Goal: Task Accomplishment & Management: Complete application form

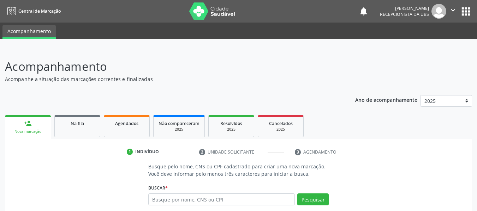
click at [200, 196] on input "text" at bounding box center [221, 200] width 147 height 12
click at [196, 200] on input "text" at bounding box center [221, 200] width 147 height 12
click at [184, 202] on input "text" at bounding box center [221, 200] width 147 height 12
type input "704208575906890"
click at [315, 199] on button "Pesquisar" at bounding box center [312, 200] width 31 height 12
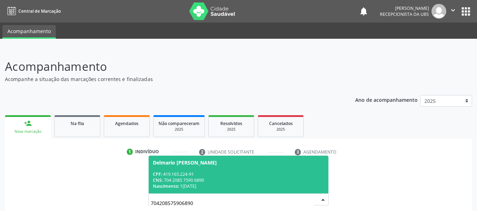
click at [202, 170] on span "Delmario [PERSON_NAME] CPF: 419.165.224-91 CNS: 704 2085 7590 6890 Nascimento: …" at bounding box center [239, 175] width 180 height 38
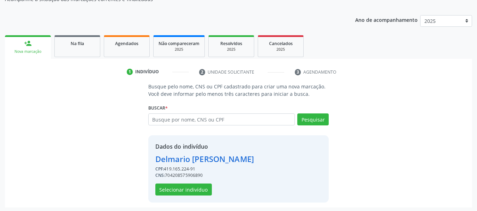
scroll to position [82, 0]
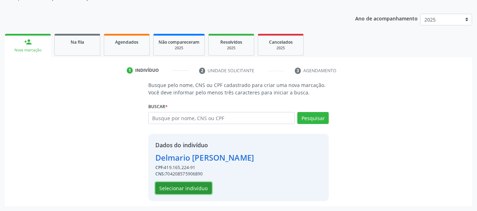
click at [196, 187] on button "Selecionar indivíduo" at bounding box center [183, 188] width 56 height 12
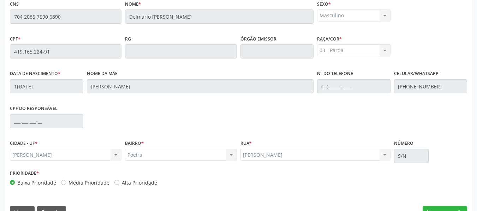
scroll to position [202, 0]
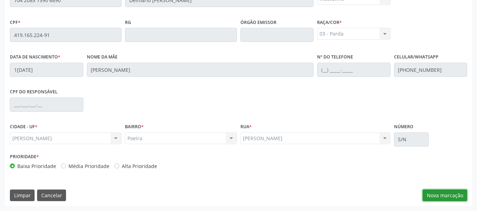
click at [454, 199] on button "Nova marcação" at bounding box center [444, 196] width 44 height 12
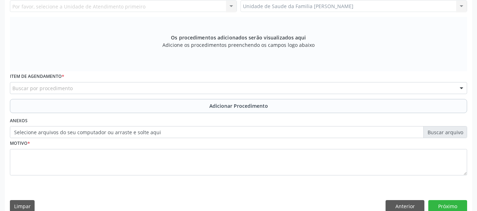
click at [462, 4] on div "Unidade de Saude da Familia Barro Vermelho Unidade de Saude da Familia Barro Ve…" at bounding box center [353, 6] width 227 height 12
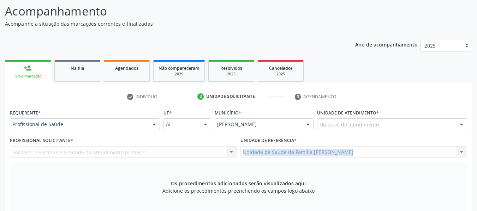
scroll to position [46, 0]
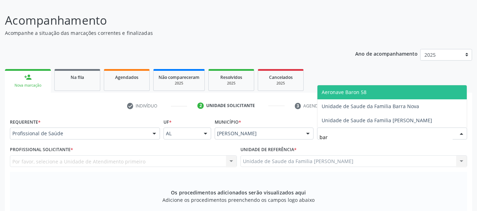
type input "barr"
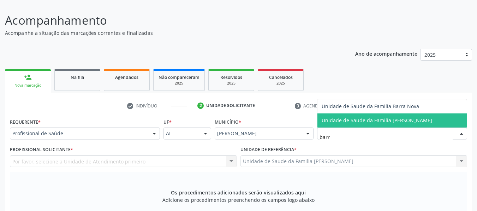
click at [361, 118] on span "Unidade de Saude da Familia [PERSON_NAME]" at bounding box center [377, 120] width 110 height 7
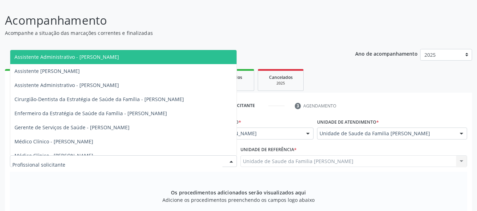
click at [230, 161] on div at bounding box center [231, 162] width 11 height 12
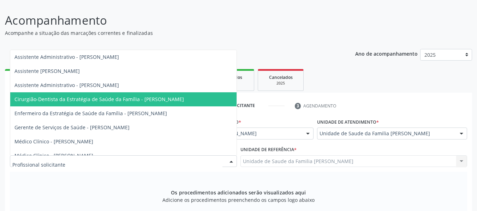
click at [174, 99] on span "Cirurgião-Dentista da Estratégia de Saúde da Família - [PERSON_NAME]" at bounding box center [98, 99] width 169 height 7
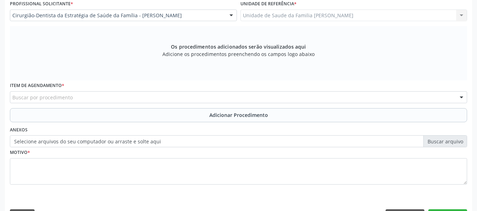
scroll to position [212, 0]
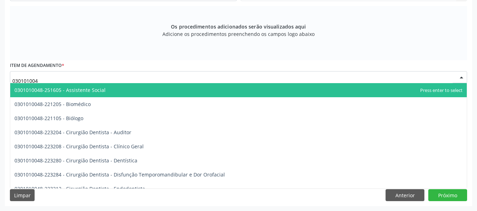
type input "0301010048"
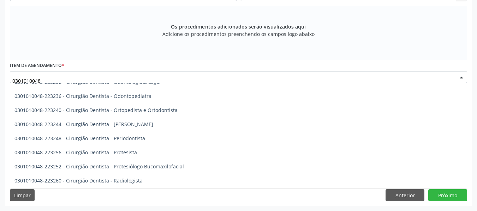
scroll to position [212, 0]
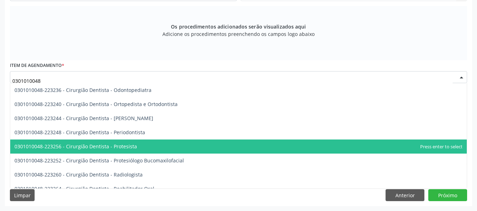
click at [132, 146] on span "0301010048-223256 - Cirurgião Dentista - Protesista" at bounding box center [75, 146] width 122 height 7
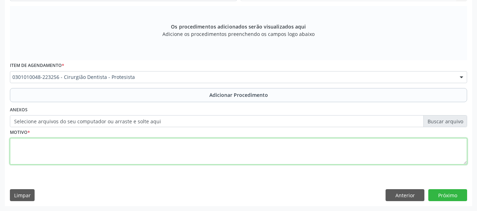
click at [45, 154] on textarea at bounding box center [238, 151] width 457 height 27
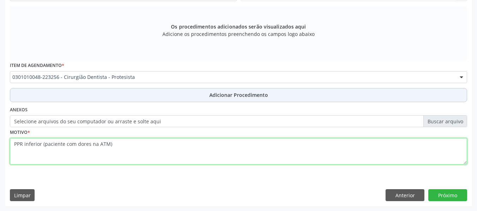
type textarea "PPR inferior (paciente com dores na ATM)"
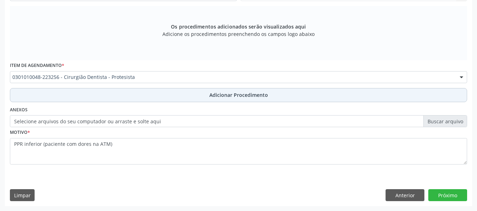
click at [224, 98] on span "Adicionar Procedimento" at bounding box center [238, 94] width 59 height 7
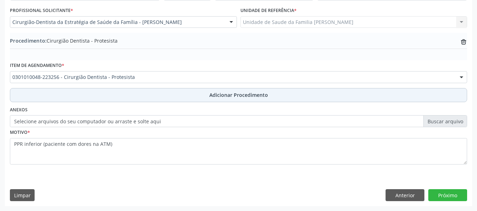
scroll to position [186, 0]
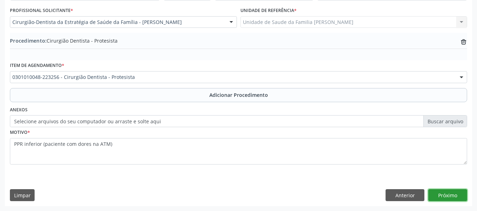
click at [443, 194] on button "Próximo" at bounding box center [447, 196] width 39 height 12
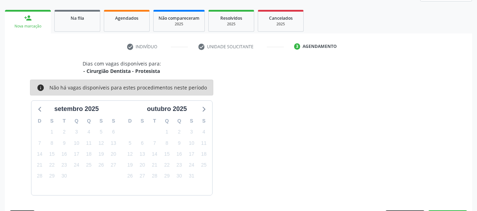
scroll to position [126, 0]
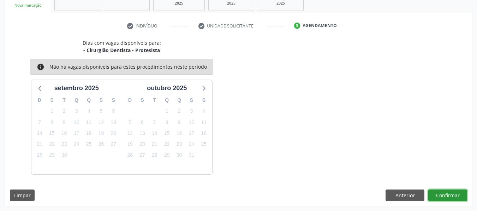
click at [449, 195] on button "Confirmar" at bounding box center [447, 196] width 39 height 12
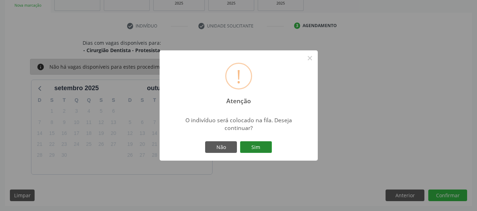
click at [254, 148] on button "Sim" at bounding box center [256, 148] width 32 height 12
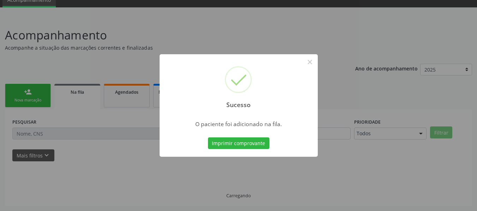
scroll to position [31, 0]
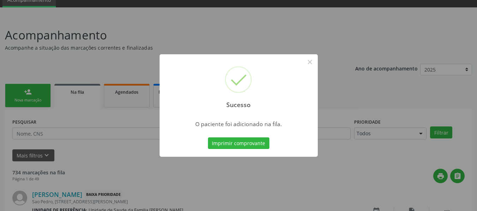
click at [20, 92] on div "Sucesso × O paciente foi adicionado na fila. Imprimir comprovante Cancel" at bounding box center [238, 105] width 477 height 211
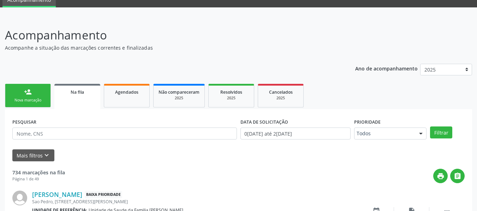
click at [20, 92] on link "person_add Nova marcação" at bounding box center [28, 96] width 46 height 24
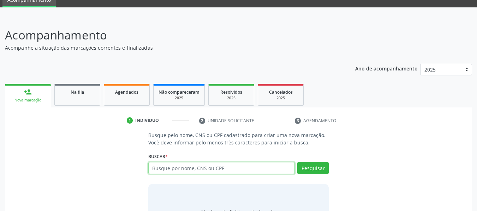
click at [162, 168] on input "text" at bounding box center [221, 168] width 147 height 12
type input "703406250969816"
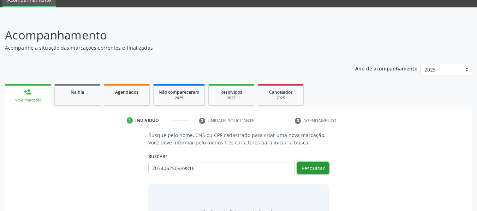
click at [305, 169] on button "Pesquisar" at bounding box center [312, 168] width 31 height 12
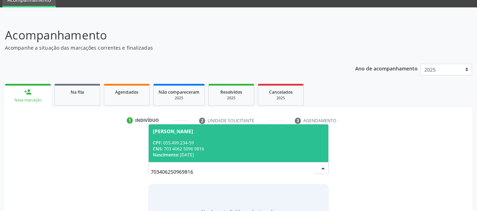
click at [203, 148] on div "CNS: 703 4062 5096 9816" at bounding box center [239, 149] width 172 height 6
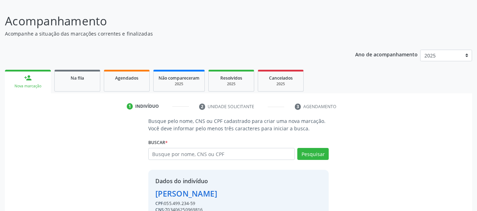
scroll to position [82, 0]
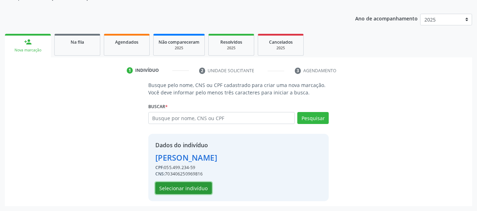
click at [193, 189] on button "Selecionar indivíduo" at bounding box center [183, 188] width 56 height 12
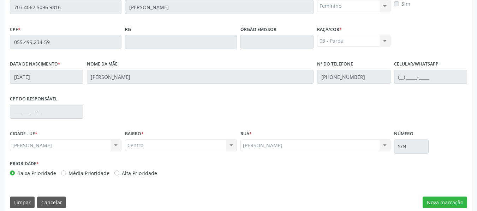
scroll to position [202, 0]
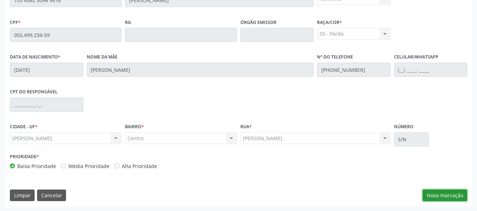
click at [451, 195] on button "Nova marcação" at bounding box center [444, 196] width 44 height 12
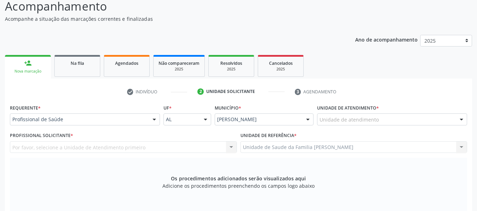
scroll to position [27, 0]
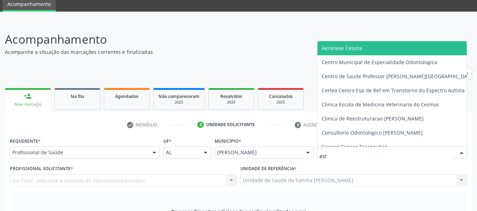
type input "esta"
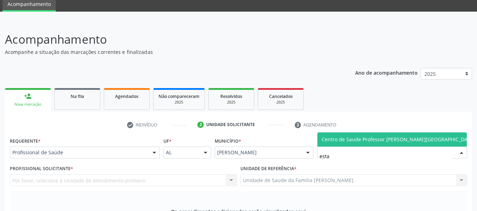
click at [358, 142] on span "Centro de Saude Professor [PERSON_NAME][GEOGRAPHIC_DATA]" at bounding box center [399, 139] width 154 height 7
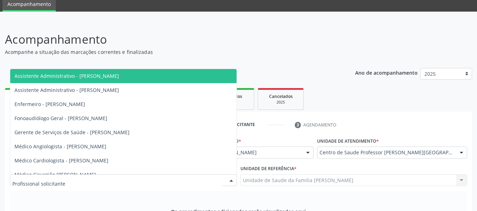
click at [231, 180] on div at bounding box center [231, 181] width 11 height 12
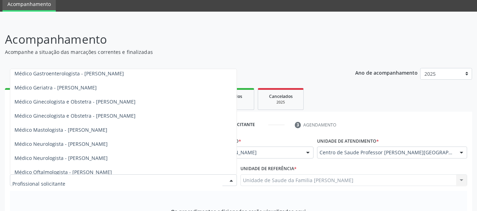
scroll to position [217, 0]
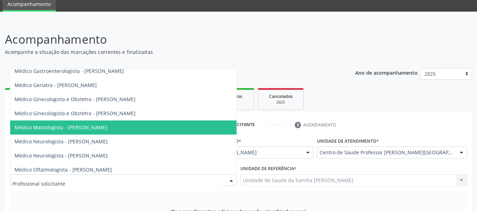
click at [107, 129] on span "Médico Mastologista - [PERSON_NAME]" at bounding box center [60, 127] width 93 height 7
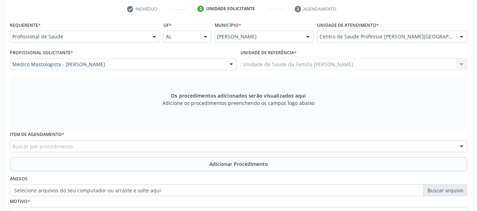
scroll to position [145, 0]
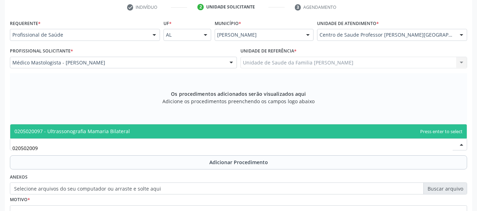
type input "0205020097"
click at [74, 132] on span "0205020097 - Ultrassonografia Mamaria Bilateral" at bounding box center [71, 131] width 115 height 7
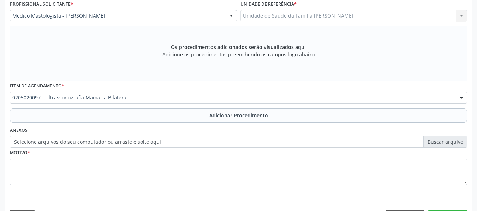
scroll to position [212, 0]
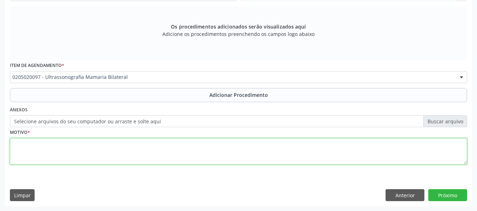
click at [32, 157] on textarea at bounding box center [238, 151] width 457 height 27
type textarea "o"
click at [80, 145] on textarea "Outros transtornos especificos da mama" at bounding box center [238, 151] width 457 height 27
click at [73, 144] on textarea "Outros transtornos especificos da mama" at bounding box center [238, 151] width 457 height 27
click at [74, 143] on textarea "Outros transtornos especificos da mama" at bounding box center [238, 151] width 457 height 27
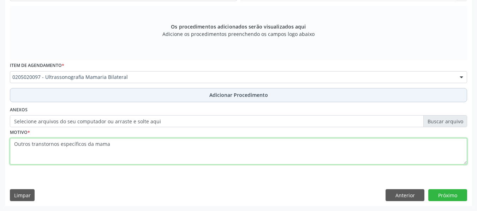
type textarea "Outros transtornos específicos da mama"
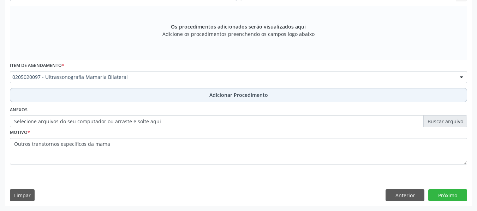
click at [244, 94] on span "Adicionar Procedimento" at bounding box center [238, 94] width 59 height 7
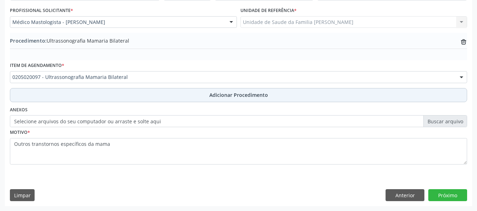
scroll to position [186, 0]
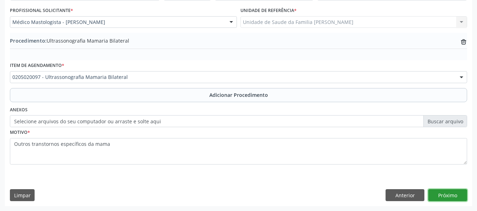
click at [445, 194] on button "Próximo" at bounding box center [447, 196] width 39 height 12
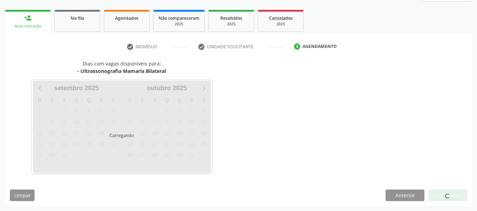
scroll to position [126, 0]
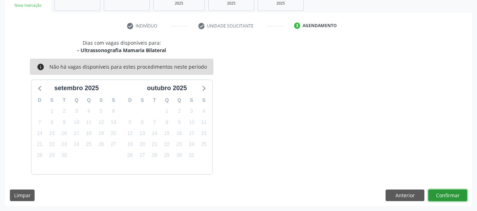
click at [445, 195] on button "Confirmar" at bounding box center [447, 196] width 39 height 12
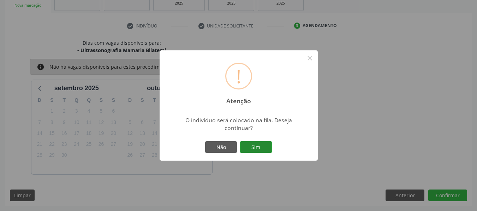
click at [259, 147] on button "Sim" at bounding box center [256, 148] width 32 height 12
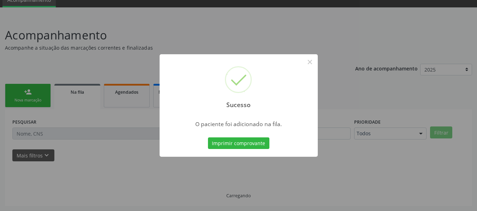
scroll to position [31, 0]
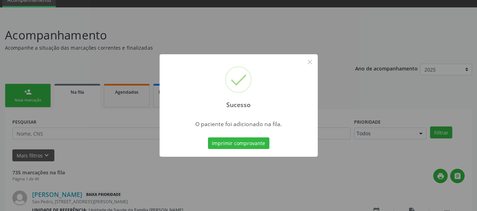
click at [28, 95] on div "Sucesso × O paciente foi adicionado na fila. Imprimir comprovante Cancel" at bounding box center [238, 105] width 477 height 211
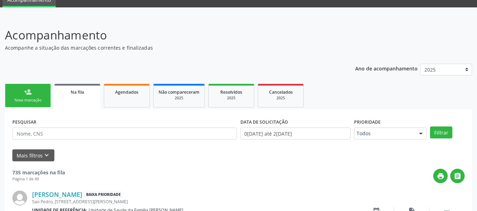
click at [28, 95] on div "person_add" at bounding box center [28, 92] width 8 height 8
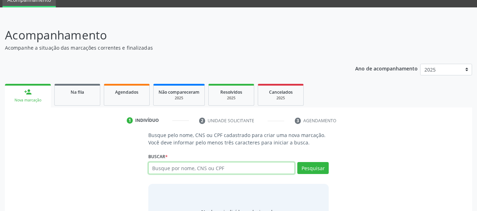
click at [162, 167] on input "text" at bounding box center [221, 168] width 147 height 12
type input "15943898450"
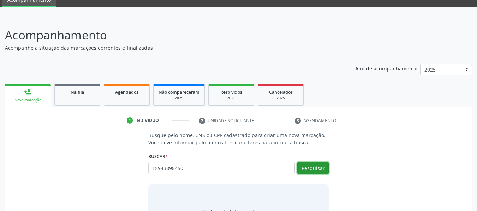
click at [308, 168] on button "Pesquisar" at bounding box center [312, 168] width 31 height 12
type input "15943898450"
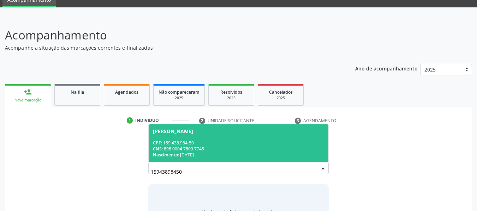
click at [176, 149] on div "CNS: 898 0004 7809 7745" at bounding box center [239, 149] width 172 height 6
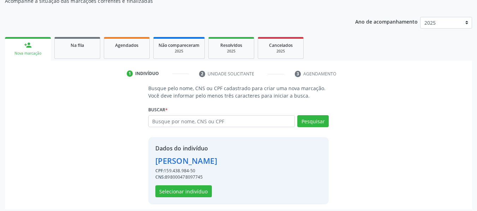
scroll to position [82, 0]
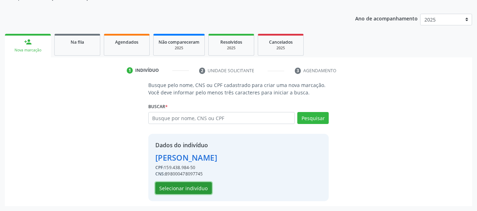
click at [186, 187] on button "Selecionar indivíduo" at bounding box center [183, 188] width 56 height 12
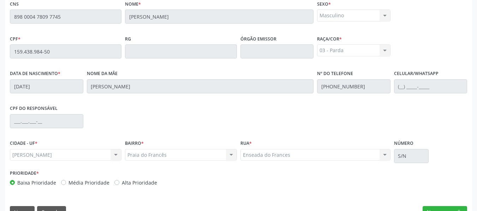
scroll to position [202, 0]
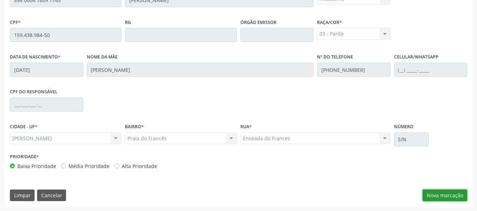
click at [443, 198] on button "Nova marcação" at bounding box center [444, 196] width 44 height 12
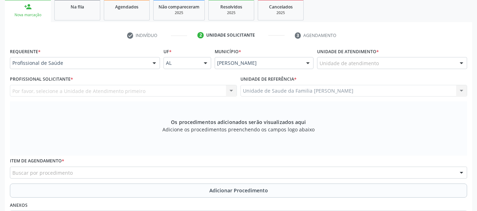
scroll to position [89, 0]
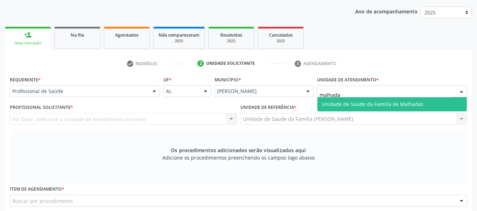
type input "malhadas"
click at [368, 103] on span "Unidade de Saude da Familia de Malhadas" at bounding box center [373, 104] width 102 height 7
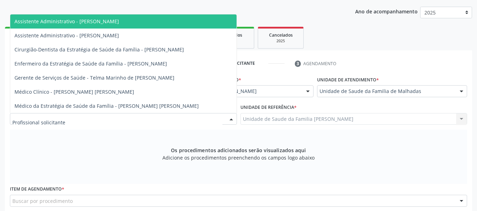
click at [233, 117] on div at bounding box center [231, 120] width 11 height 12
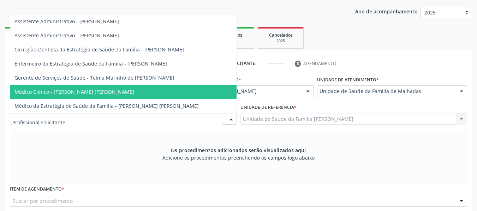
click at [97, 92] on span "Médico Clínico - [PERSON_NAME] [PERSON_NAME]" at bounding box center [74, 92] width 120 height 7
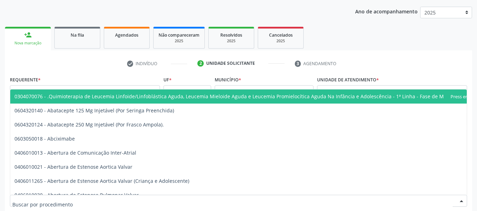
scroll to position [89, 0]
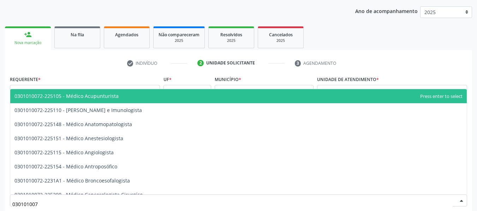
type input "0301010072"
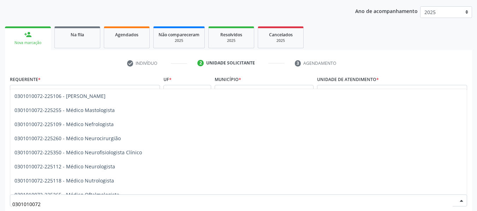
scroll to position [508, 0]
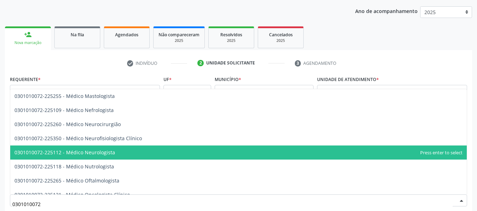
click at [101, 152] on span "0301010072-225112 - Médico Neurologista" at bounding box center [64, 152] width 101 height 7
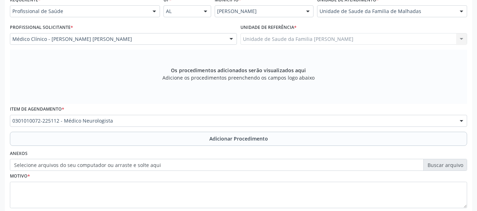
scroll to position [212, 0]
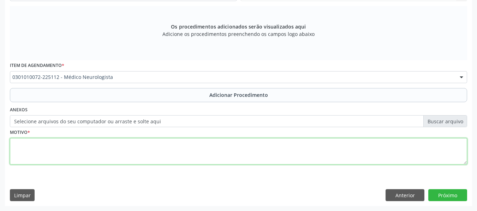
click at [37, 149] on textarea at bounding box center [238, 151] width 457 height 27
click at [16, 146] on textarea "epilepsia" at bounding box center [238, 151] width 457 height 27
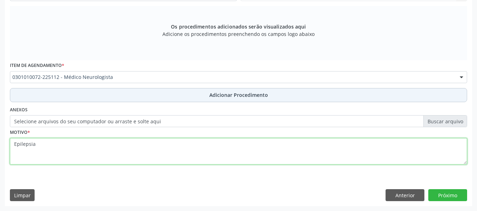
type textarea "Epilepsia"
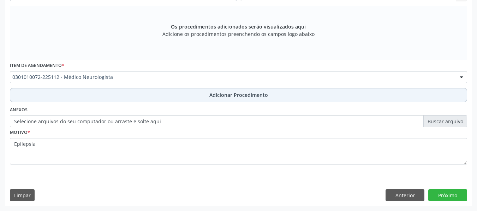
click at [233, 94] on span "Adicionar Procedimento" at bounding box center [238, 94] width 59 height 7
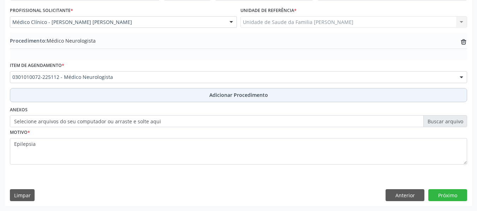
scroll to position [186, 0]
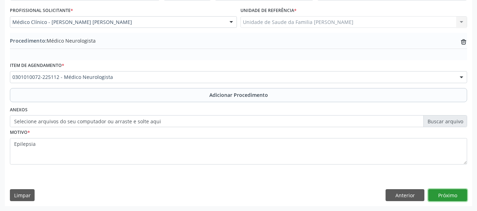
click at [446, 196] on button "Próximo" at bounding box center [447, 196] width 39 height 12
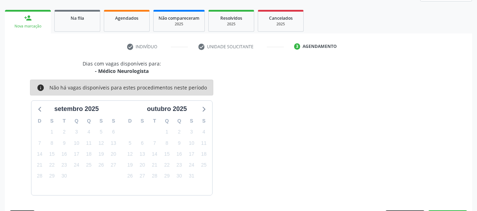
scroll to position [126, 0]
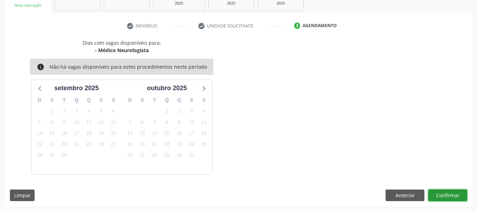
click at [445, 198] on button "Confirmar" at bounding box center [447, 196] width 39 height 12
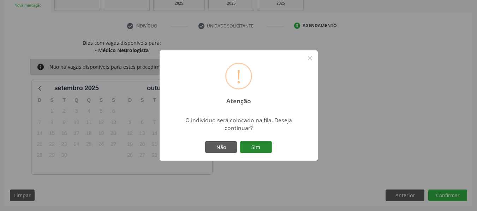
click at [256, 147] on button "Sim" at bounding box center [256, 148] width 32 height 12
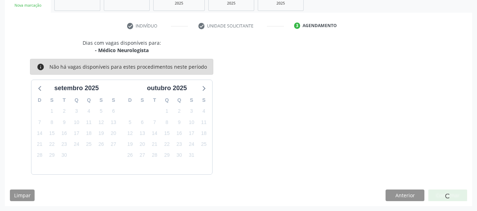
scroll to position [31, 0]
